Goal: Transaction & Acquisition: Purchase product/service

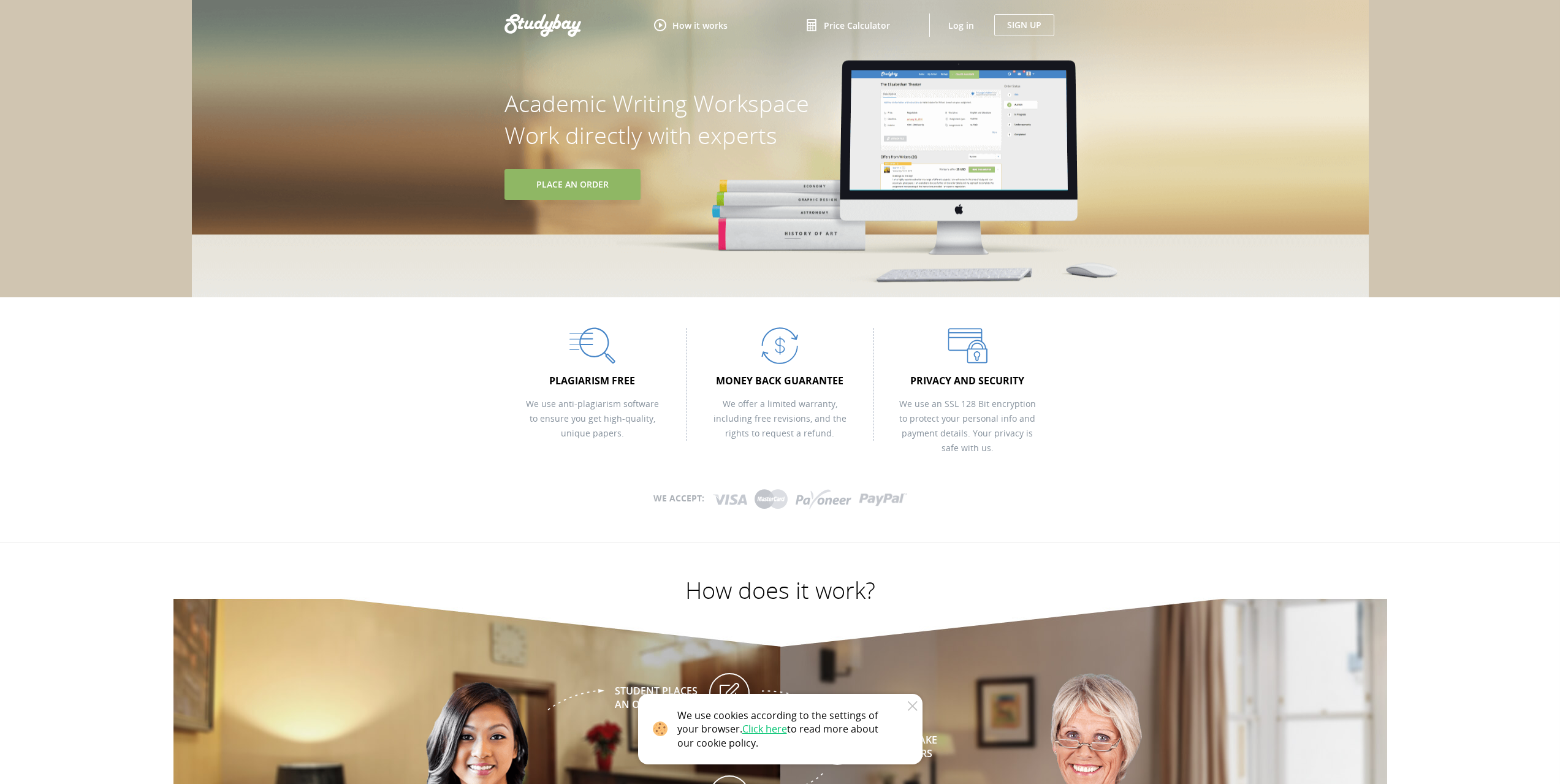
click at [544, 184] on link "Place An Order" at bounding box center [572, 184] width 136 height 31
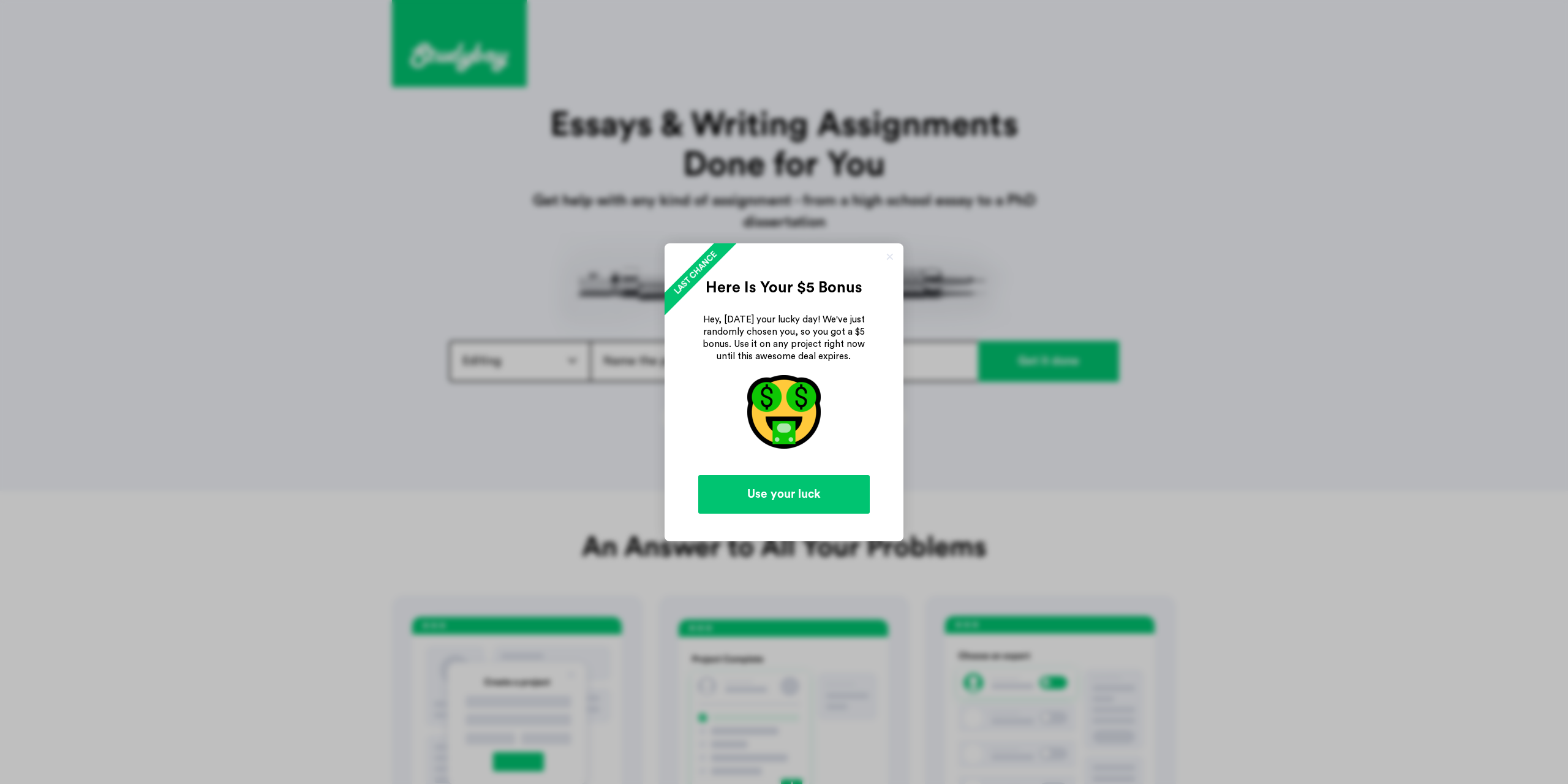
click at [888, 255] on link at bounding box center [889, 256] width 12 height 12
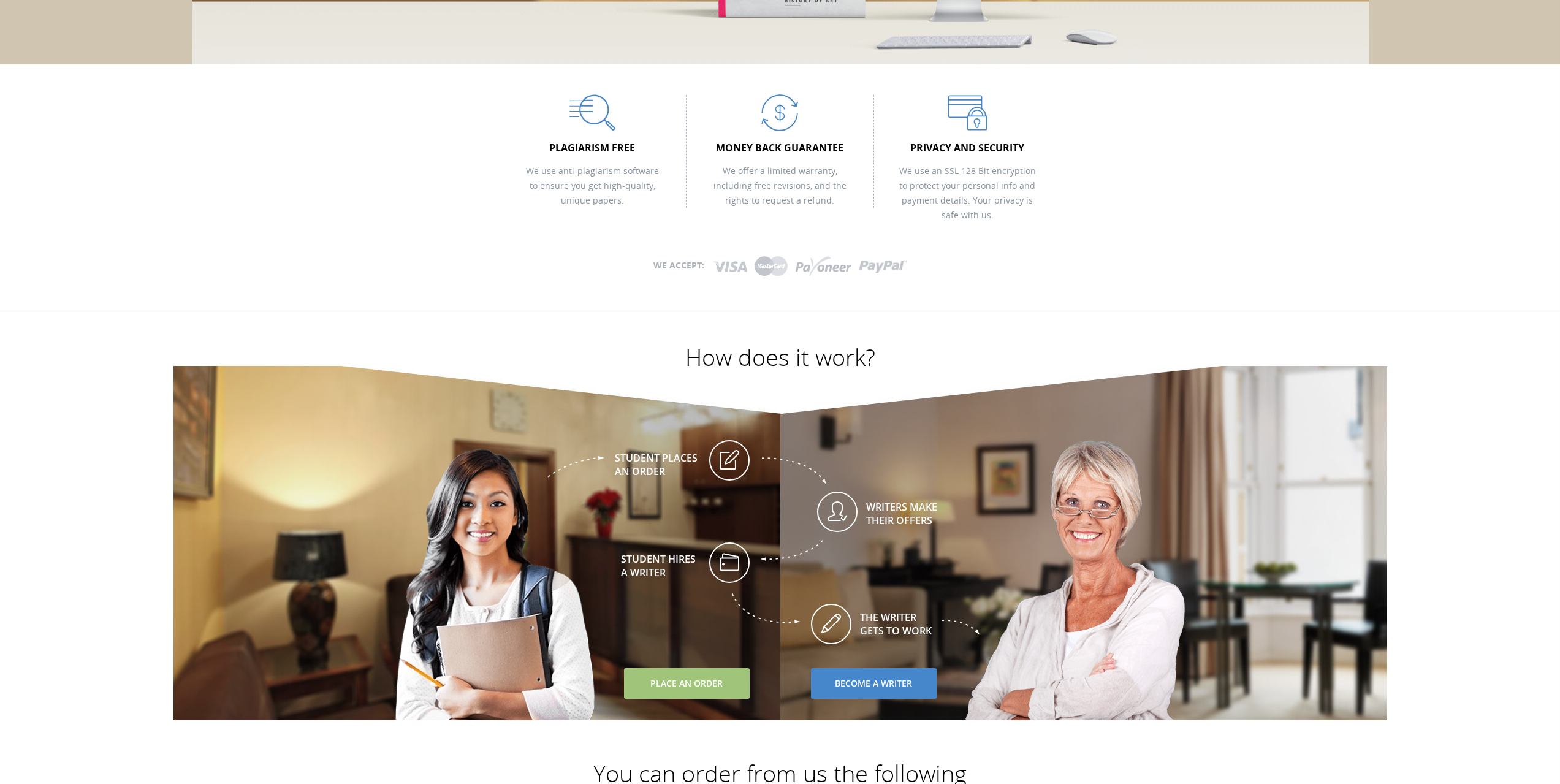
scroll to position [307, 0]
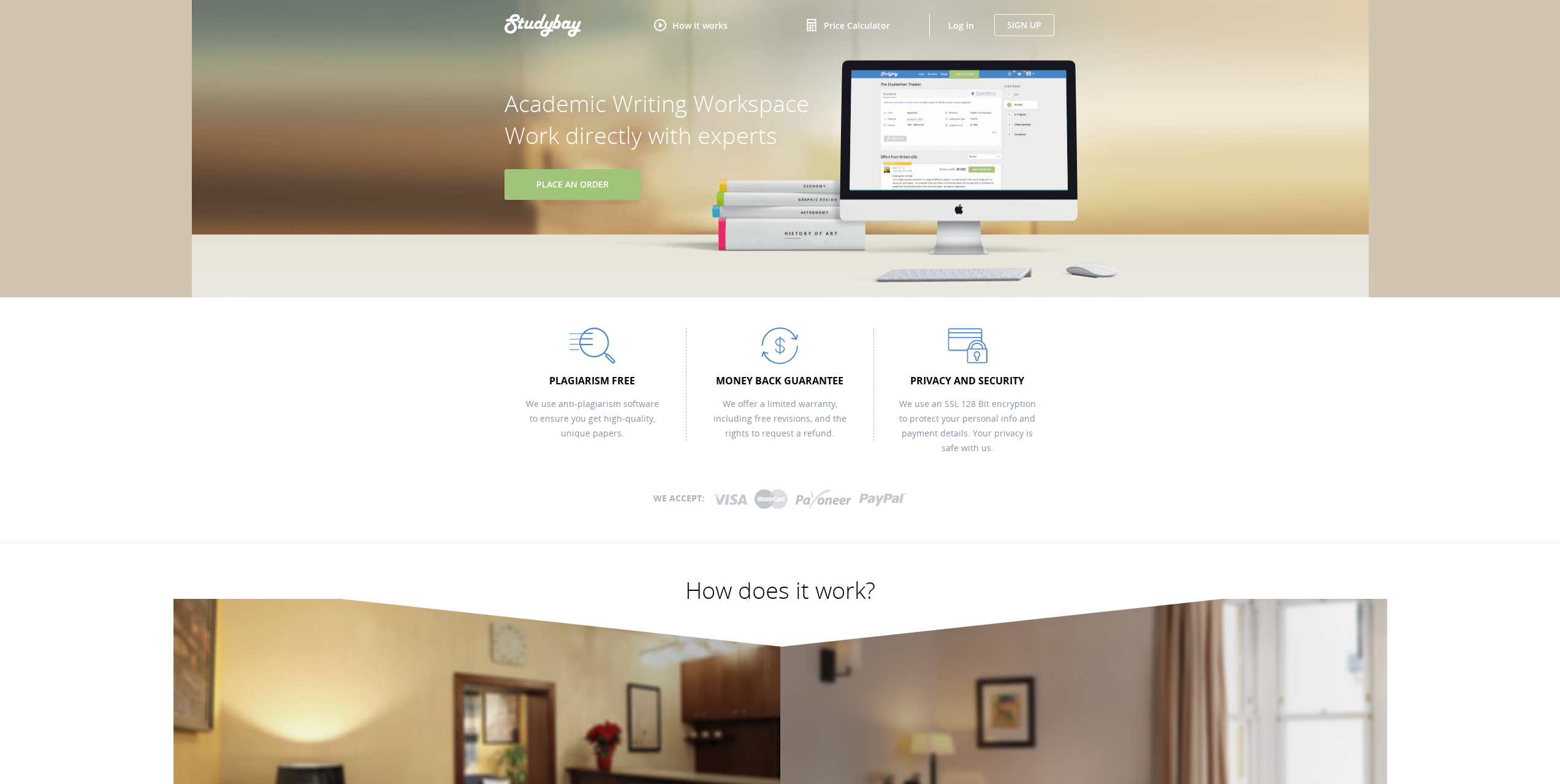
scroll to position [307, 0]
